Goal: Task Accomplishment & Management: Use online tool/utility

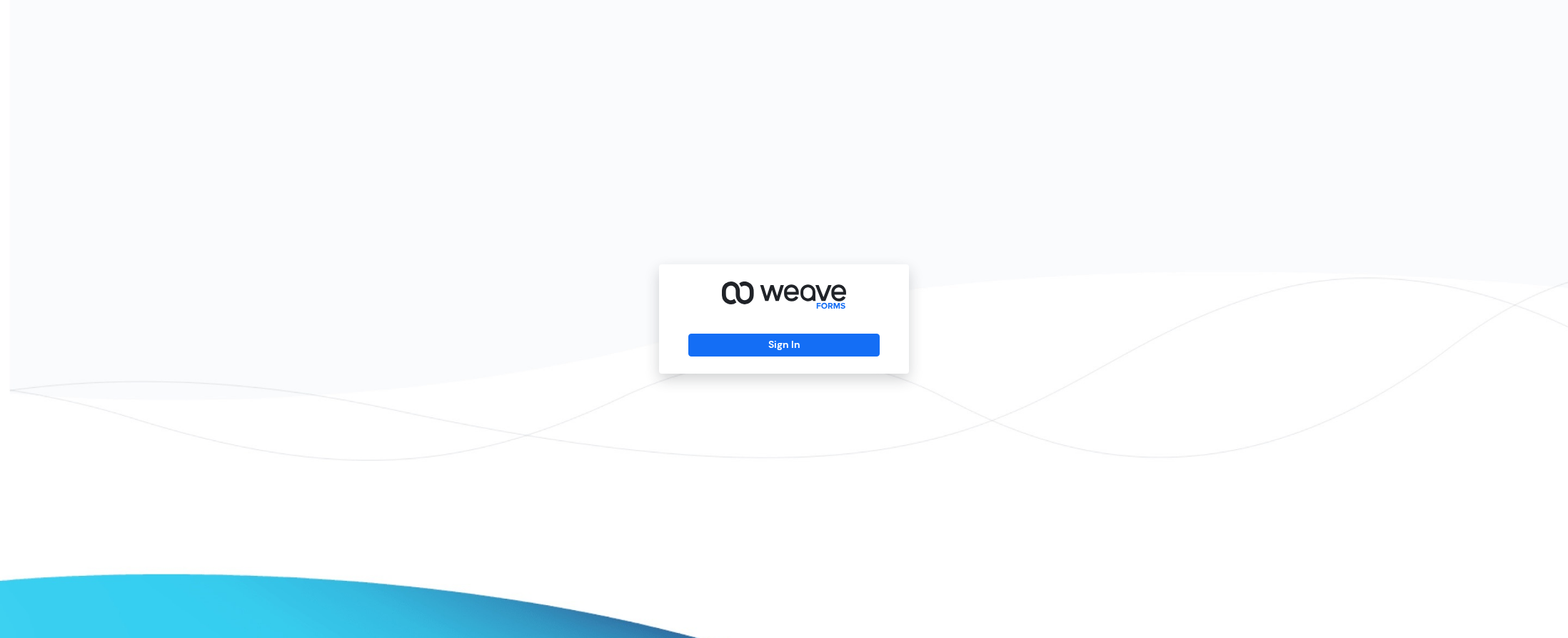
click at [769, 368] on div "Sign In" at bounding box center [784, 319] width 250 height 109
click at [773, 348] on button "Sign In" at bounding box center [784, 345] width 191 height 23
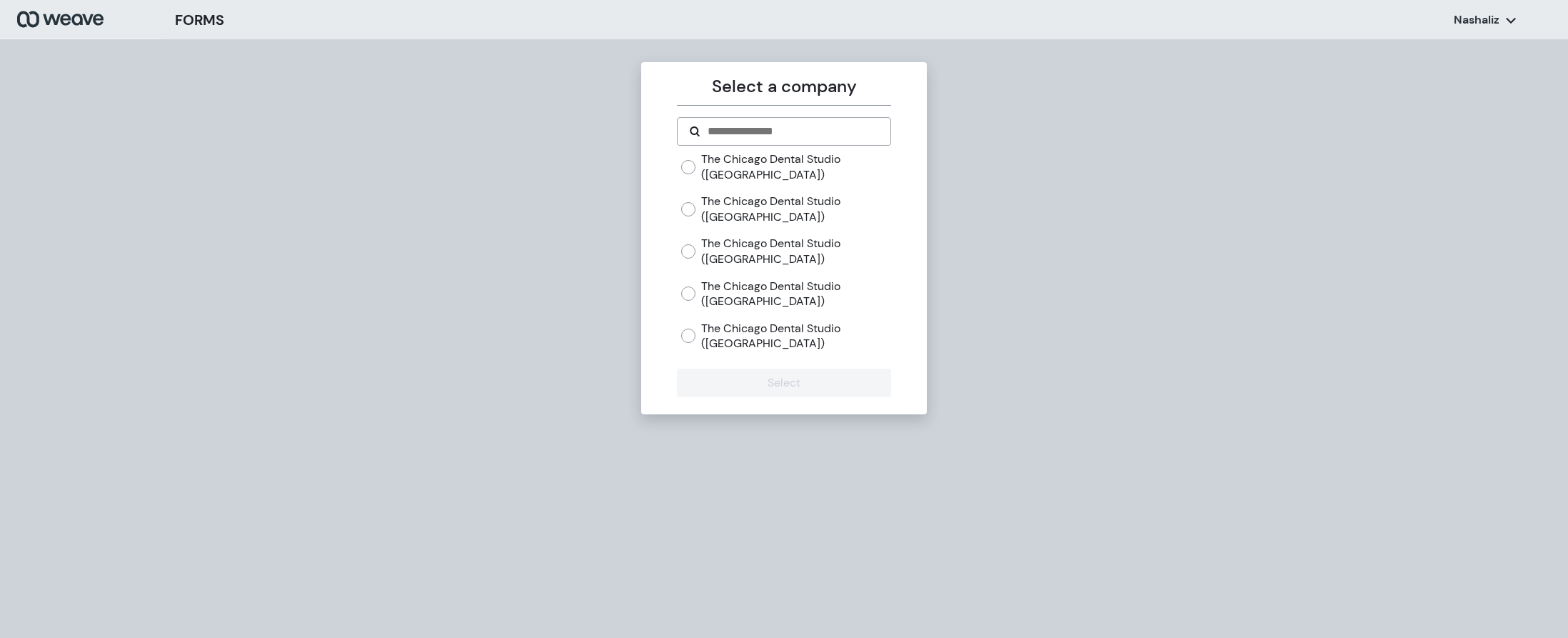
click at [704, 305] on label "The Chicago Dental Studio (River North)" at bounding box center [796, 294] width 189 height 31
click at [747, 365] on form "The Chicago Dental Studio (West Loop) The Chicago Dental Studio (Lincoln Park) …" at bounding box center [784, 257] width 213 height 280
click at [759, 386] on button "Select" at bounding box center [784, 383] width 213 height 29
